Goal: Task Accomplishment & Management: Manage account settings

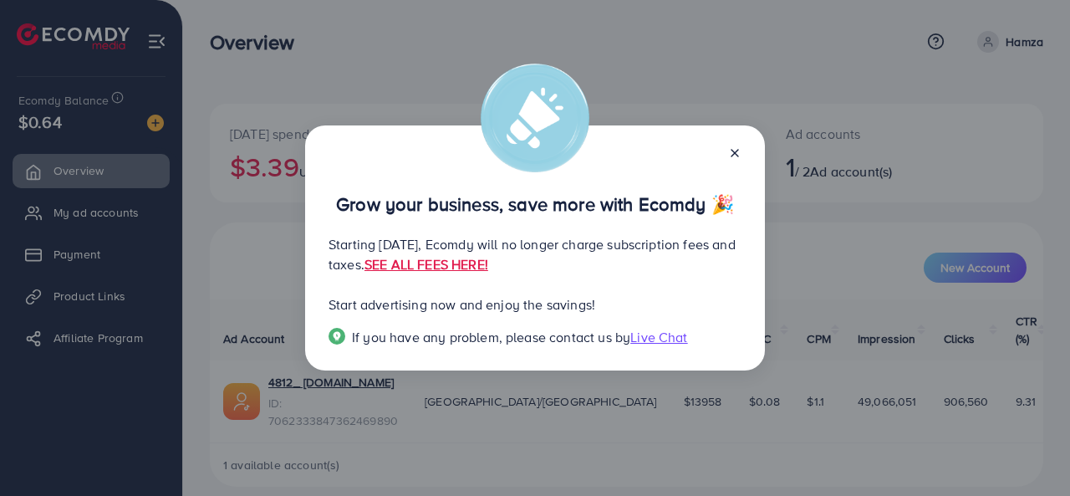
click at [738, 150] on line at bounding box center [734, 153] width 7 height 7
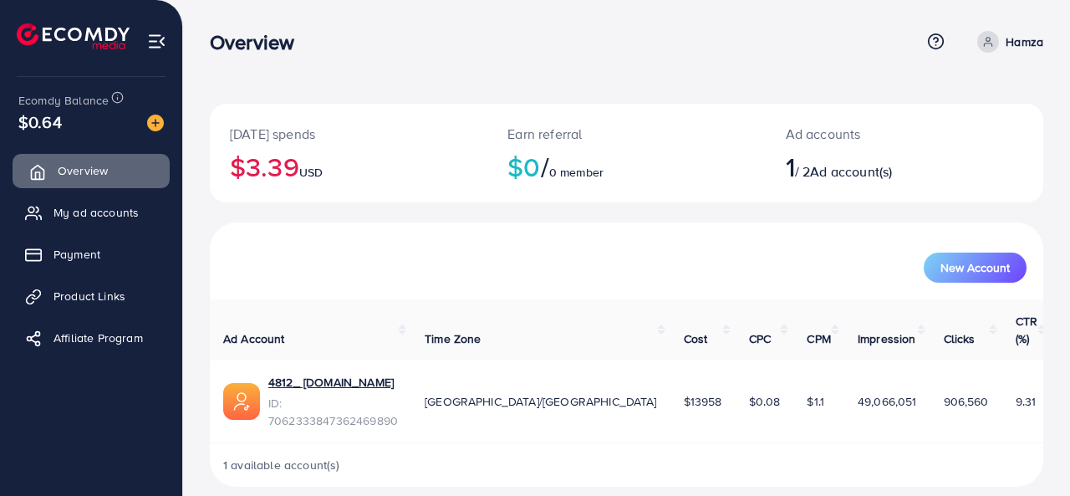
click at [122, 173] on link "Overview" at bounding box center [91, 170] width 157 height 33
click at [849, 170] on span "Ad account(s)" at bounding box center [851, 171] width 82 height 18
click at [792, 220] on div "[DATE] spends $3.39 USD Earn referral $0 / 0 member Ad accounts 1 / 2 Ad accoun…" at bounding box center [626, 163] width 833 height 119
click at [139, 211] on span "My ad accounts" at bounding box center [100, 212] width 85 height 17
